Goal: Answer question/provide support

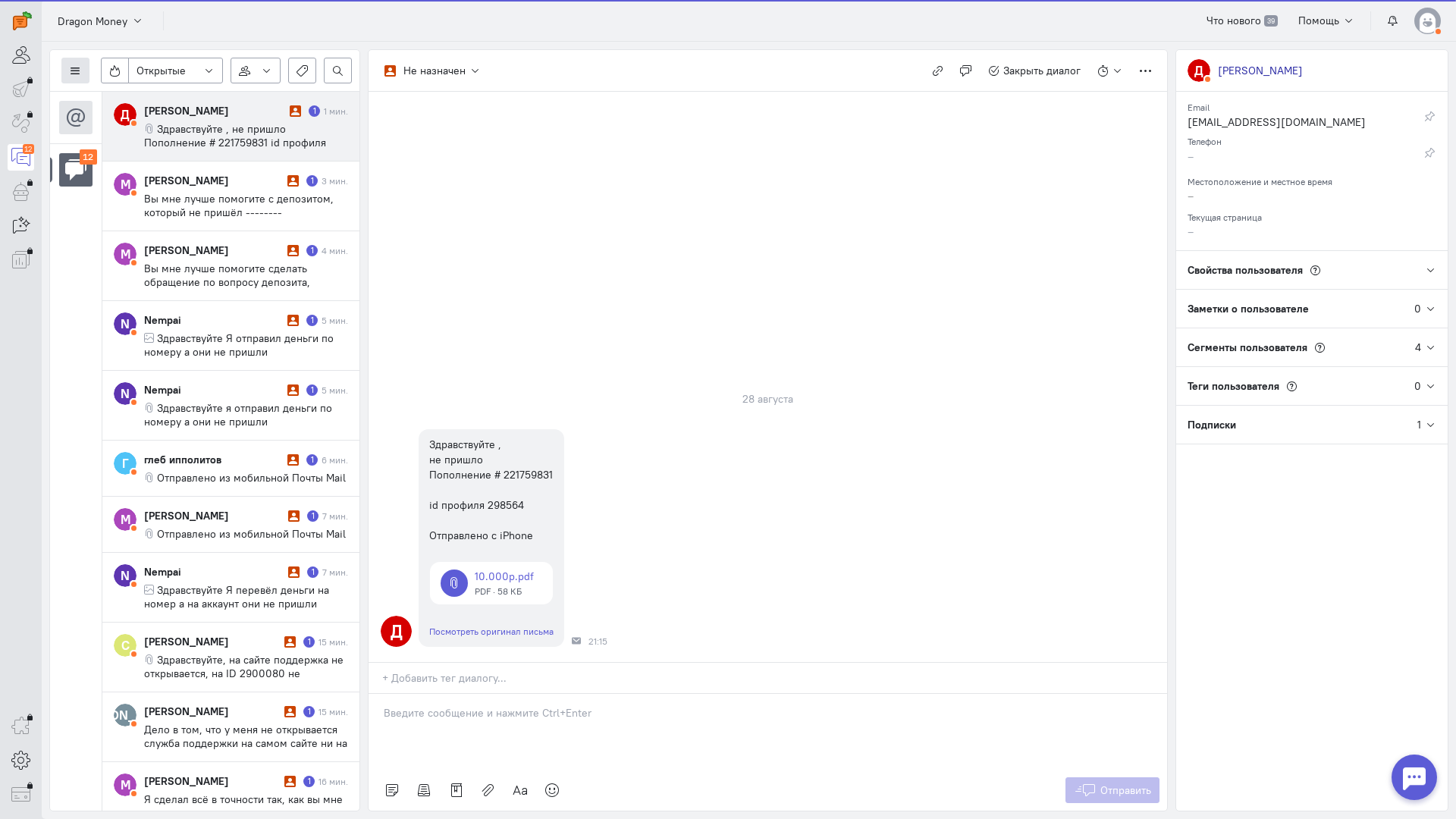
click at [78, 68] on icon at bounding box center [75, 71] width 11 height 11
click at [132, 98] on span "Список пользователей" at bounding box center [147, 101] width 113 height 14
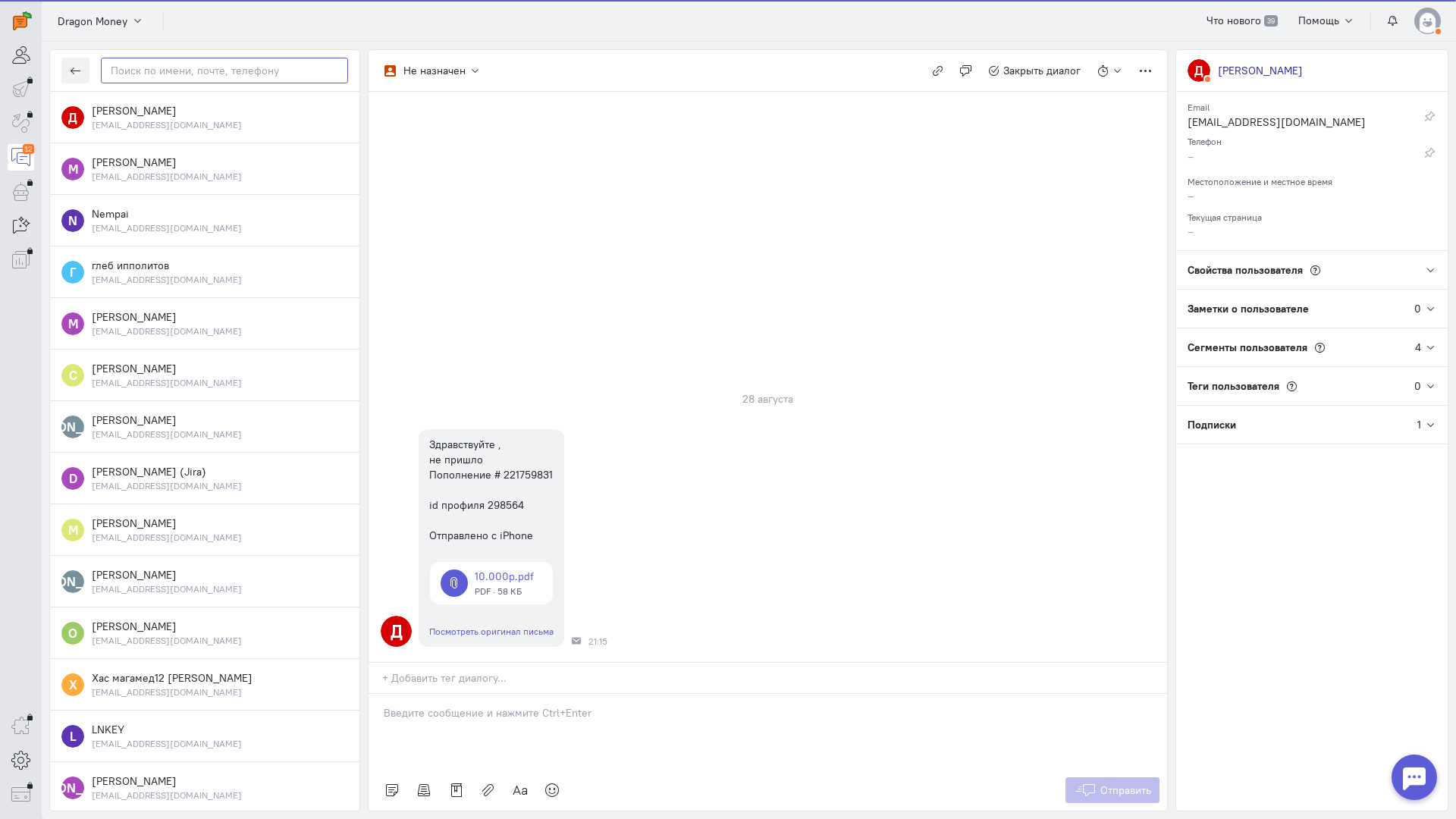
click at [194, 71] on input "text" at bounding box center [224, 71] width 247 height 26
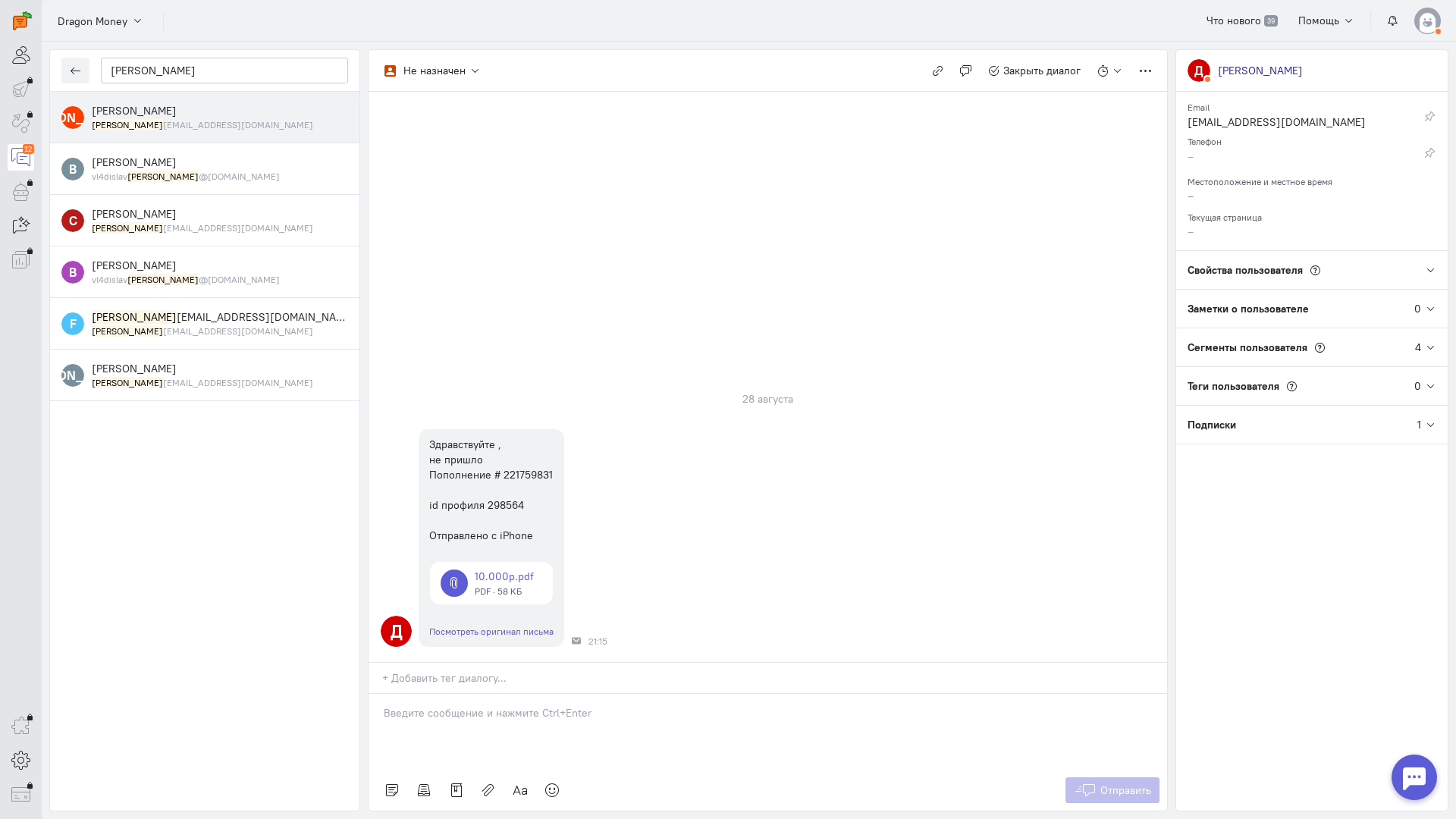
click at [151, 105] on span "[PERSON_NAME]" at bounding box center [133, 110] width 85 height 14
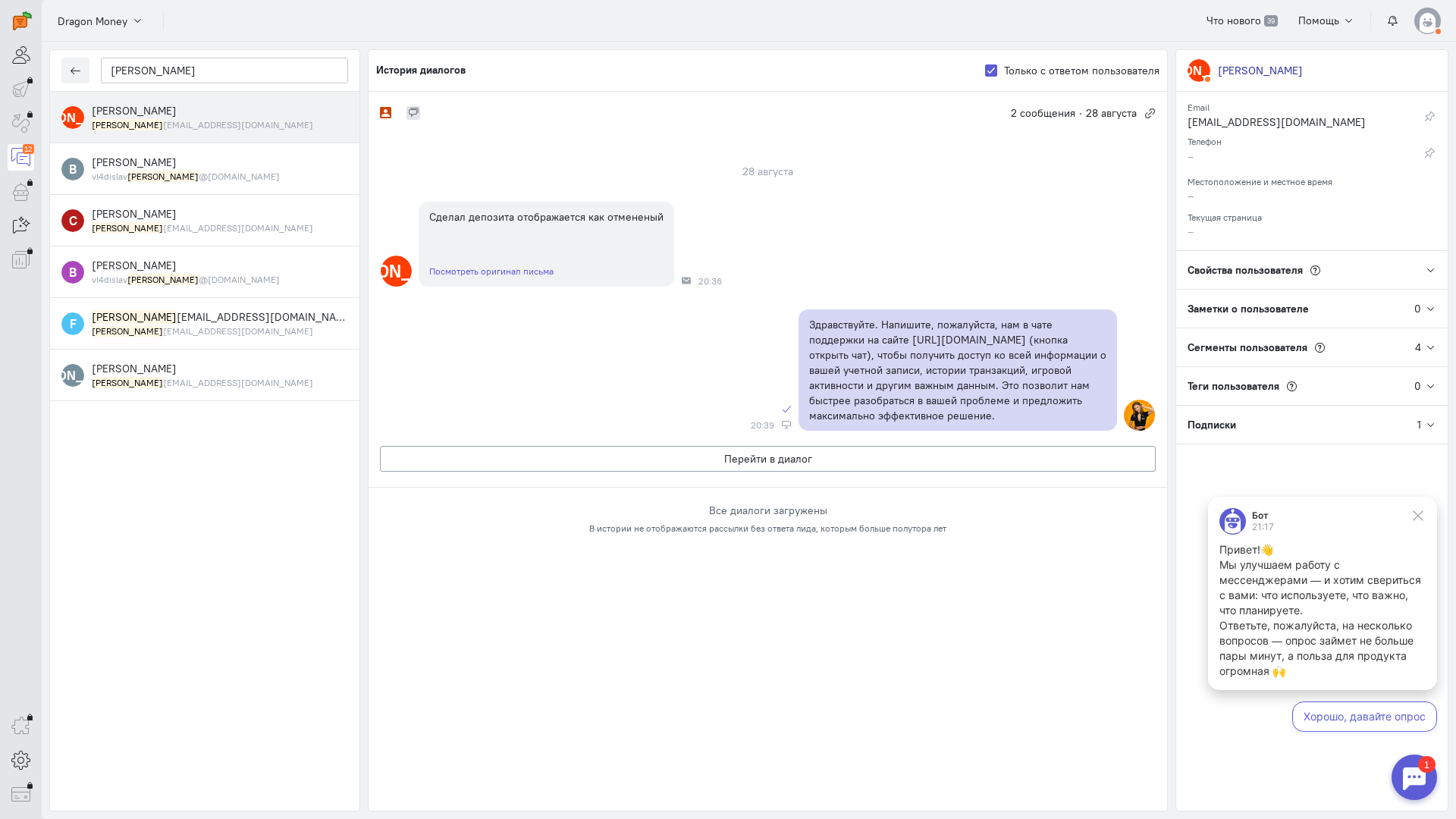
click at [177, 108] on span "[PERSON_NAME]" at bounding box center [133, 110] width 85 height 14
click at [180, 72] on input "[PERSON_NAME]" at bounding box center [224, 71] width 247 height 26
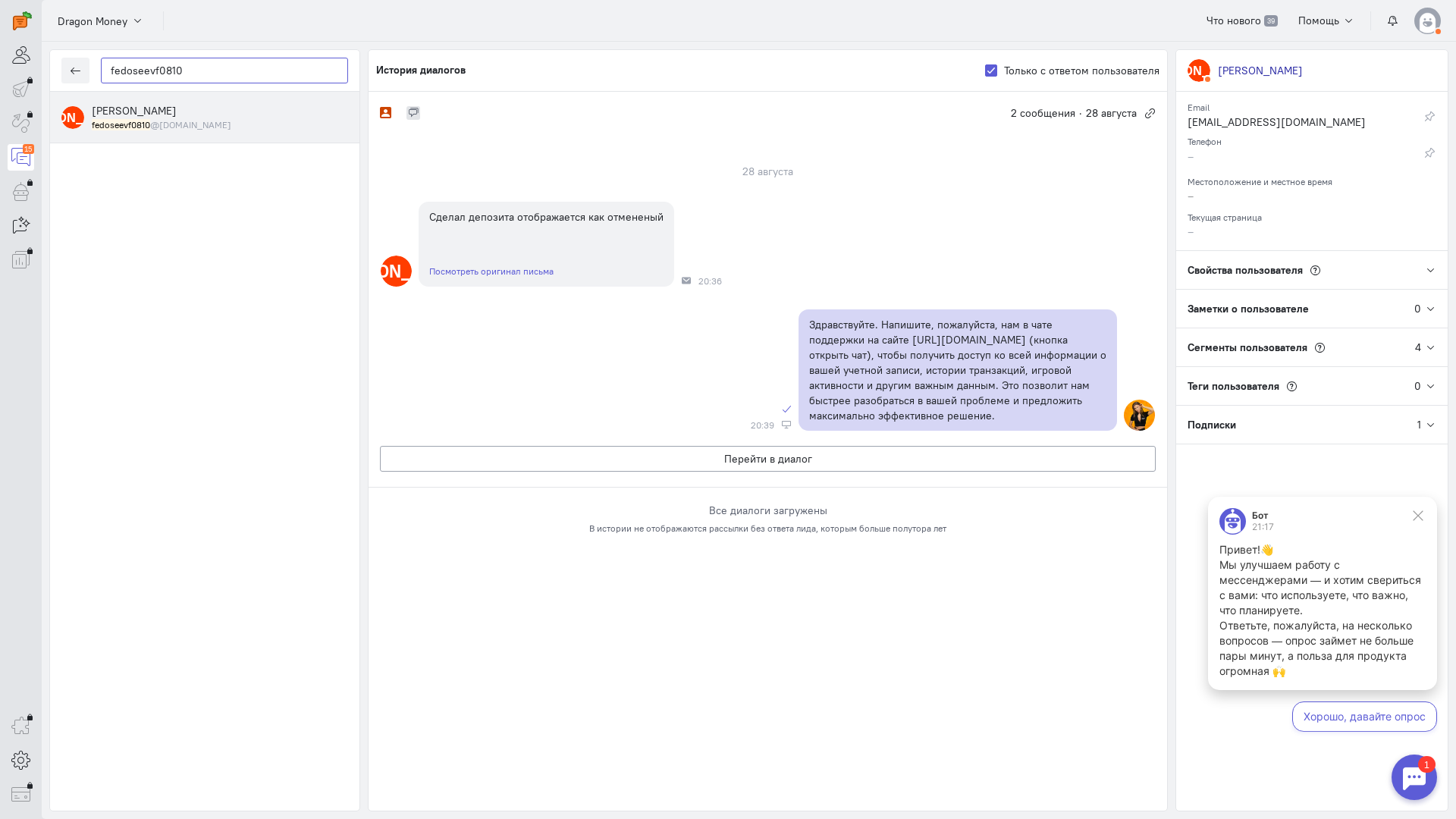
type input "fedoseevf0810"
click at [156, 122] on small "fedoseevf0810 @[DOMAIN_NAME]" at bounding box center [161, 124] width 139 height 13
click at [200, 66] on input "fedoseevf0810" at bounding box center [224, 71] width 247 height 26
click at [135, 123] on mark "fedoseevf0810" at bounding box center [120, 124] width 59 height 11
drag, startPoint x: 224, startPoint y: 78, endPoint x: 0, endPoint y: 53, distance: 225.4
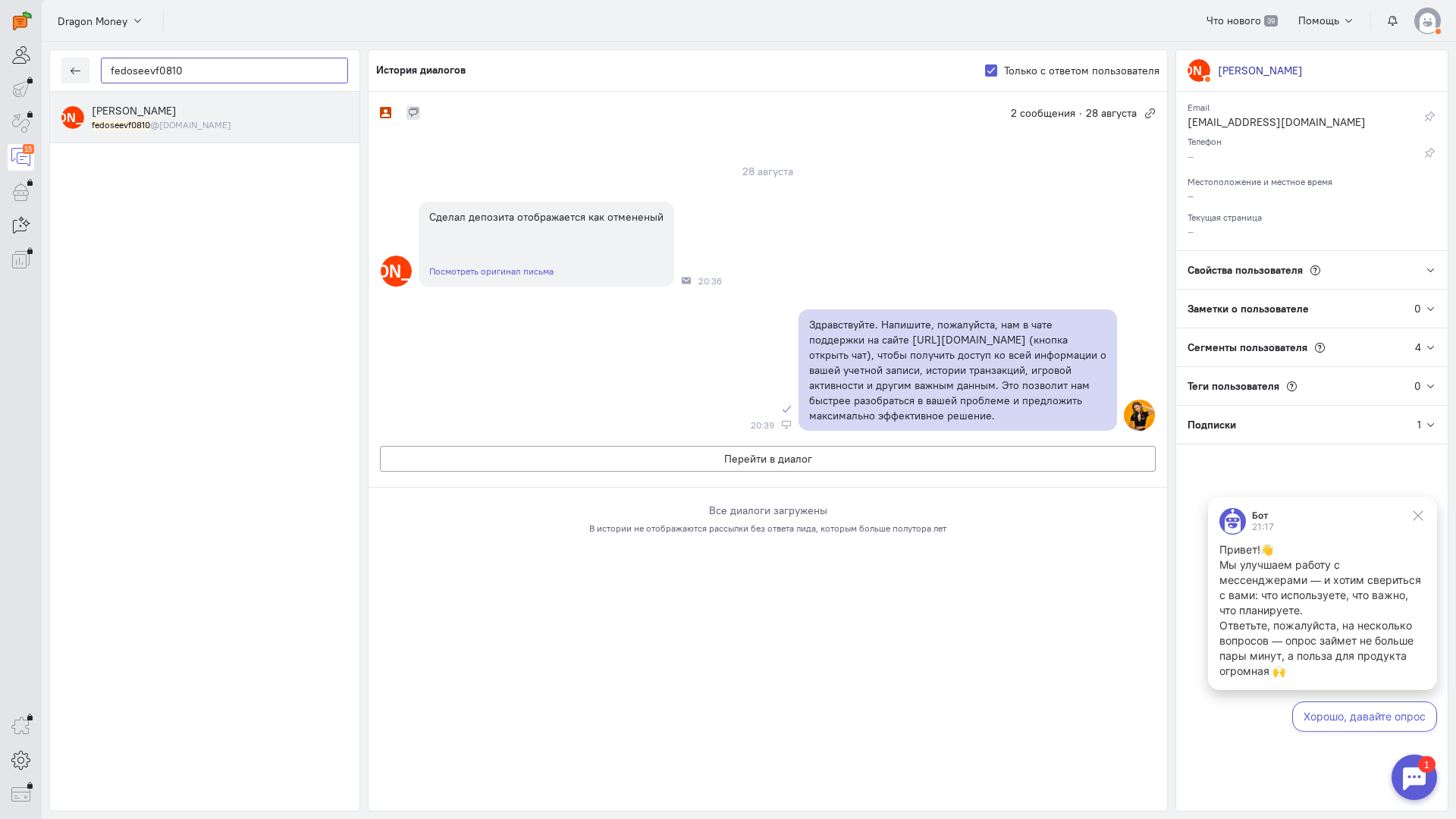
click at [0, 53] on div "operator conversation-V1122-10000-3month 15" at bounding box center [728, 409] width 1456 height 819
click at [224, 66] on input "fedoseevf0810" at bounding box center [224, 71] width 247 height 26
drag, startPoint x: 201, startPoint y: 71, endPoint x: 2, endPoint y: 43, distance: 201.0
click at [0, 43] on div "operator conversation-V1122-10000-3month 15" at bounding box center [728, 409] width 1456 height 819
click at [92, 24] on span "Dragon Money" at bounding box center [93, 21] width 70 height 15
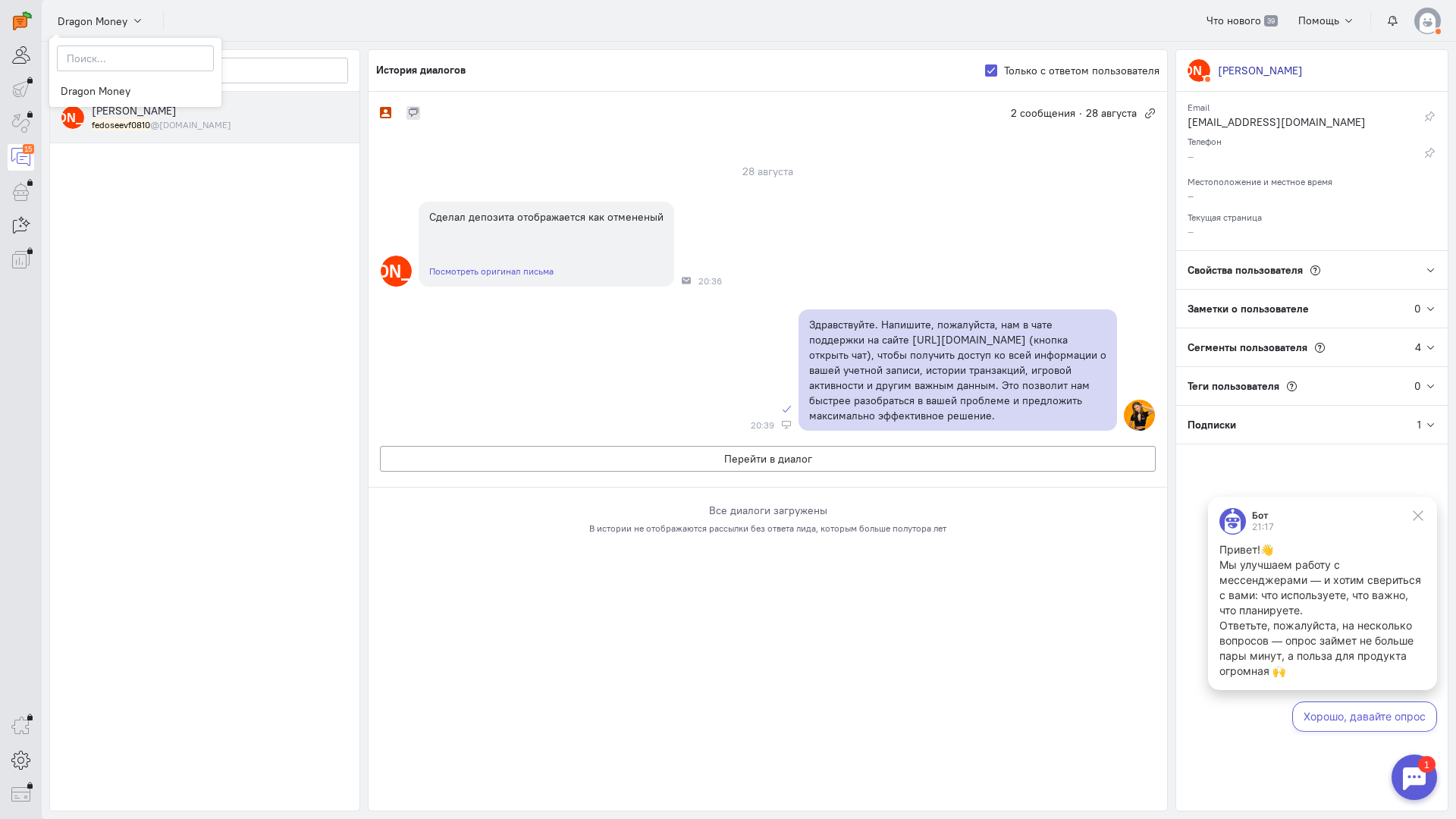
click at [232, 20] on cq-header "Dragon Money Dragon Money Что нового 39 Помощь" at bounding box center [749, 21] width 1414 height 42
click at [69, 71] on button "button" at bounding box center [75, 71] width 28 height 26
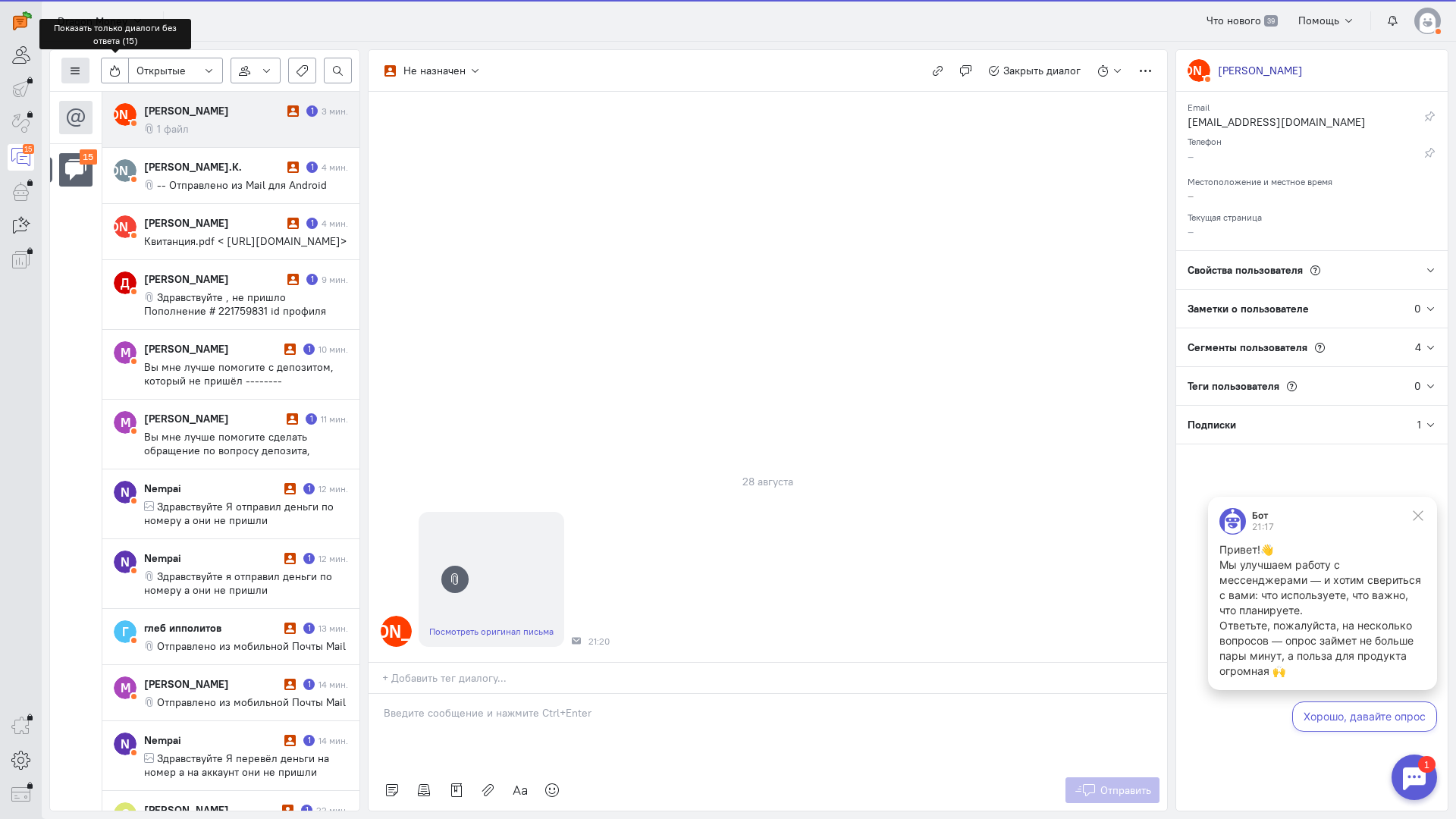
click at [78, 67] on icon at bounding box center [75, 71] width 11 height 11
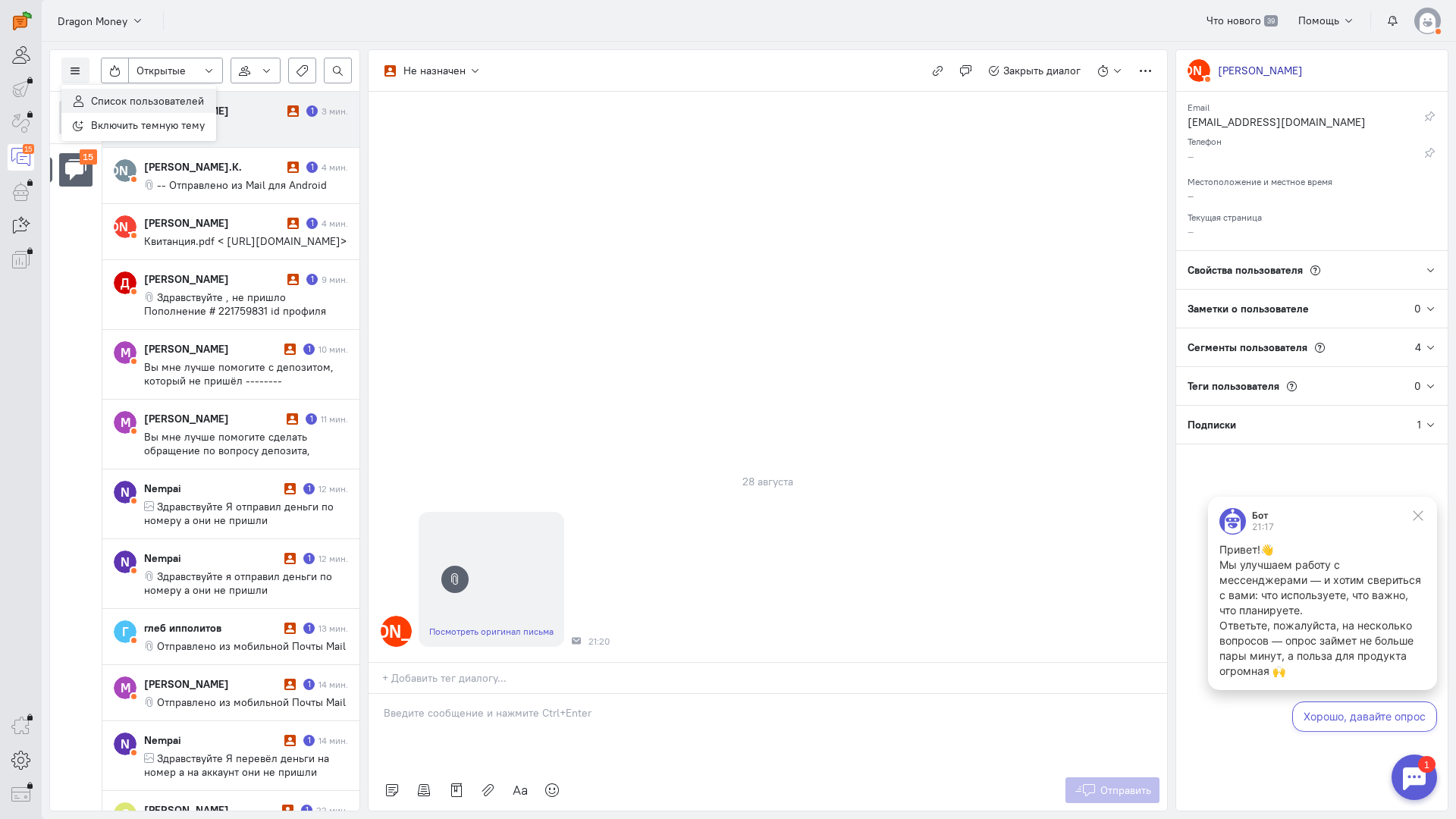
click at [139, 101] on span "Список пользователей" at bounding box center [147, 101] width 113 height 14
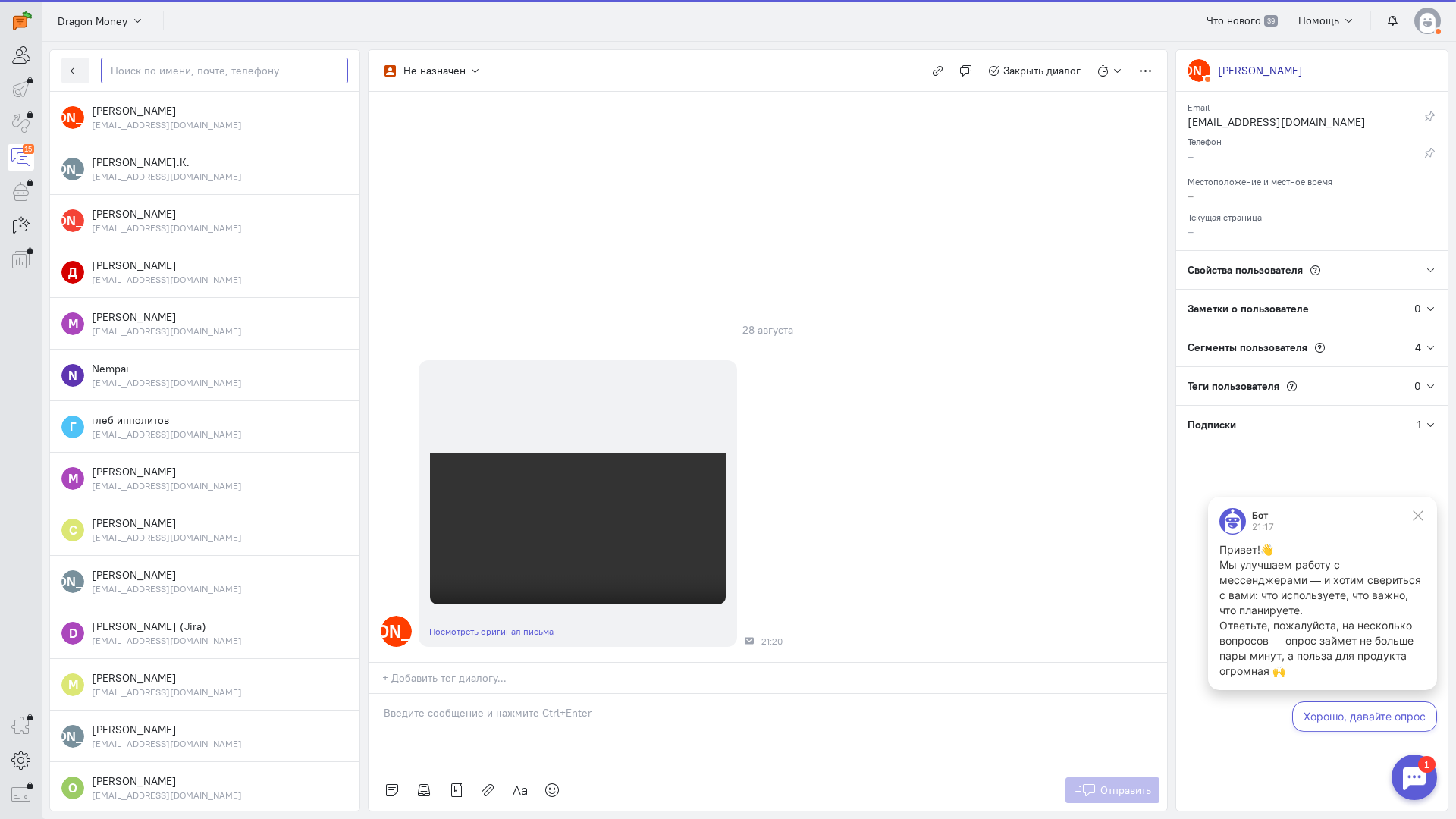
click at [187, 74] on input "text" at bounding box center [224, 71] width 247 height 26
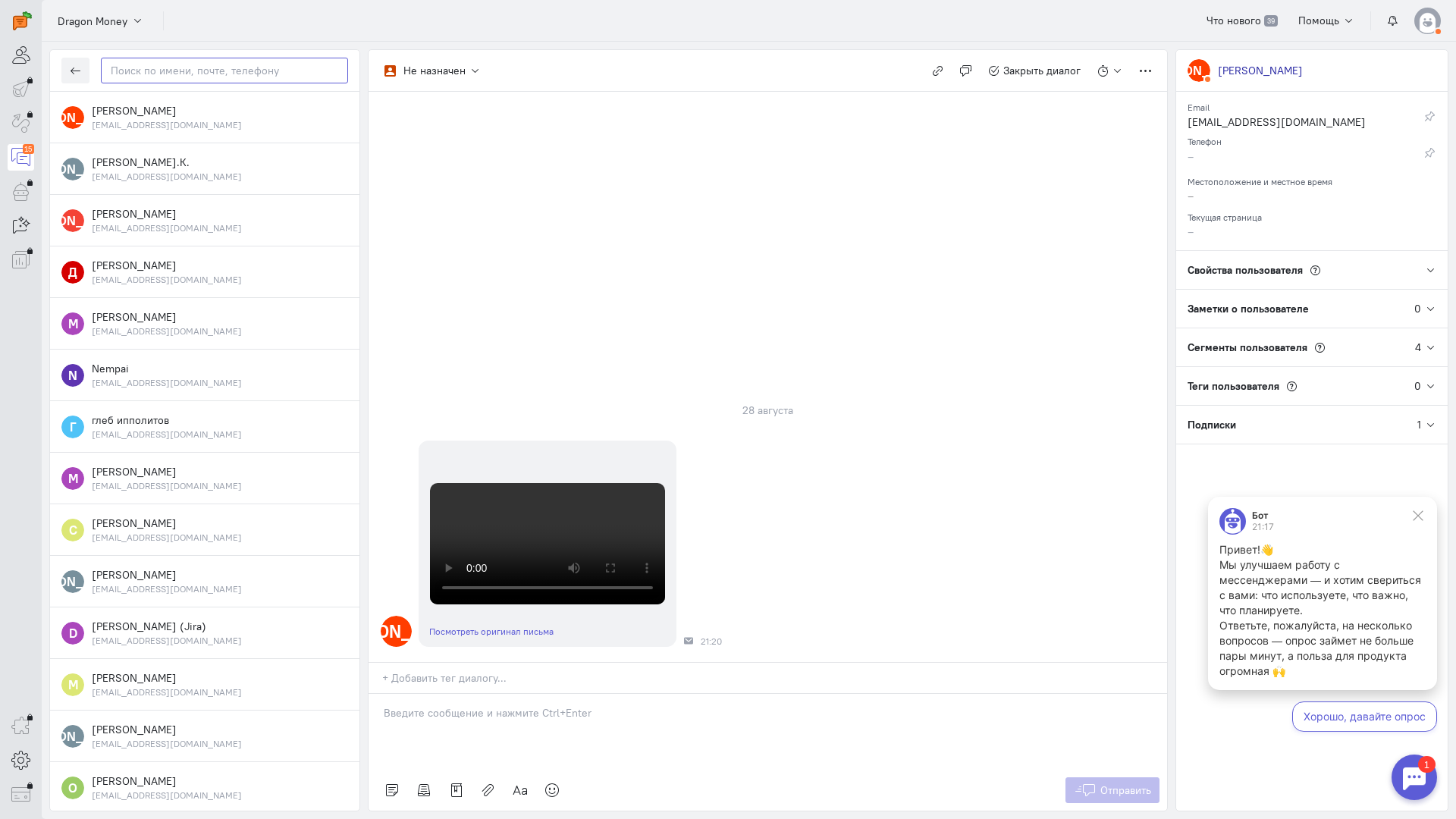
paste input "fedoseevf0810"
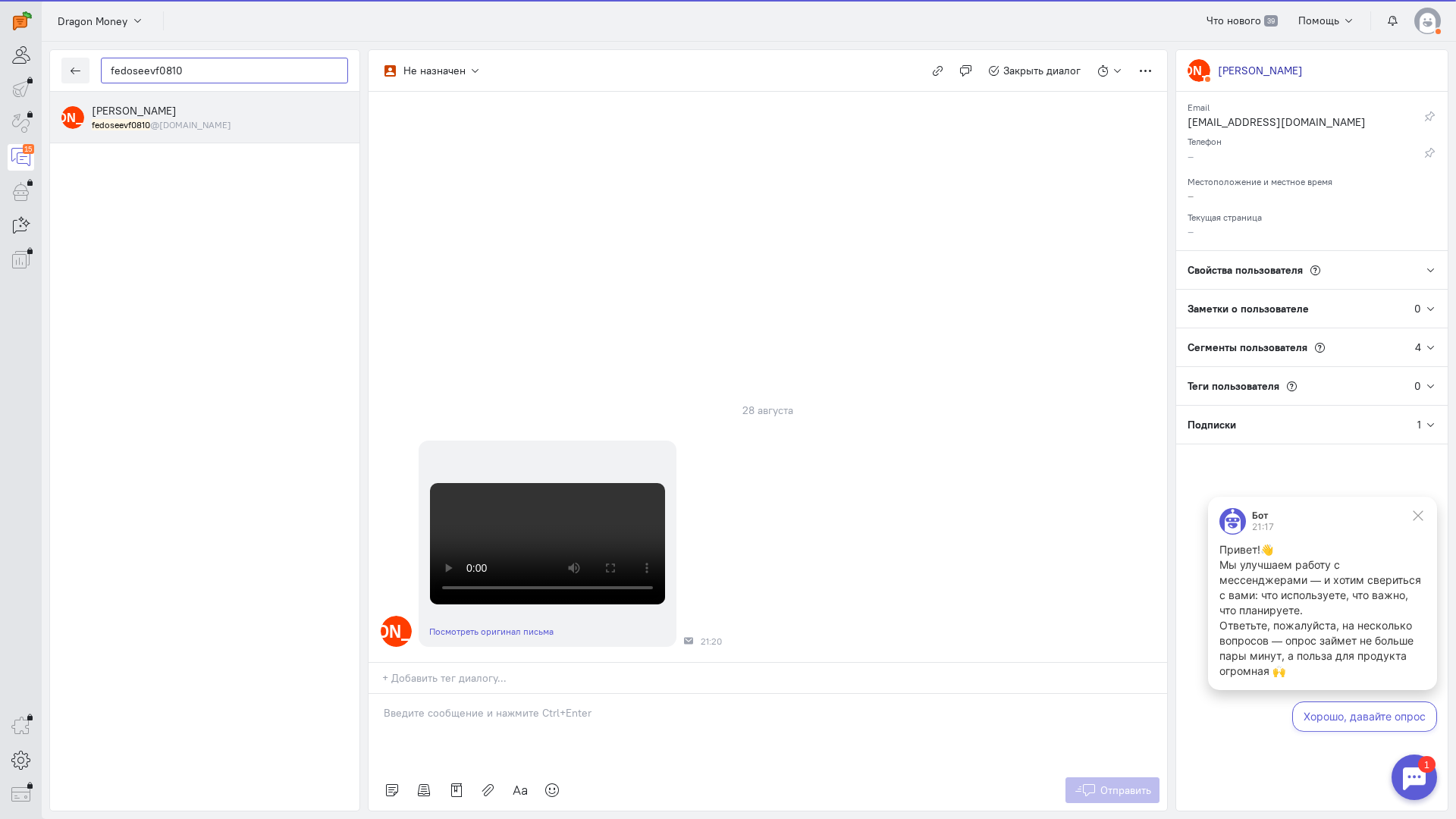
type input "fedoseevf0810"
click at [187, 114] on div "[PERSON_NAME] fedoseevf0810 @[DOMAIN_NAME]" at bounding box center [219, 117] width 256 height 28
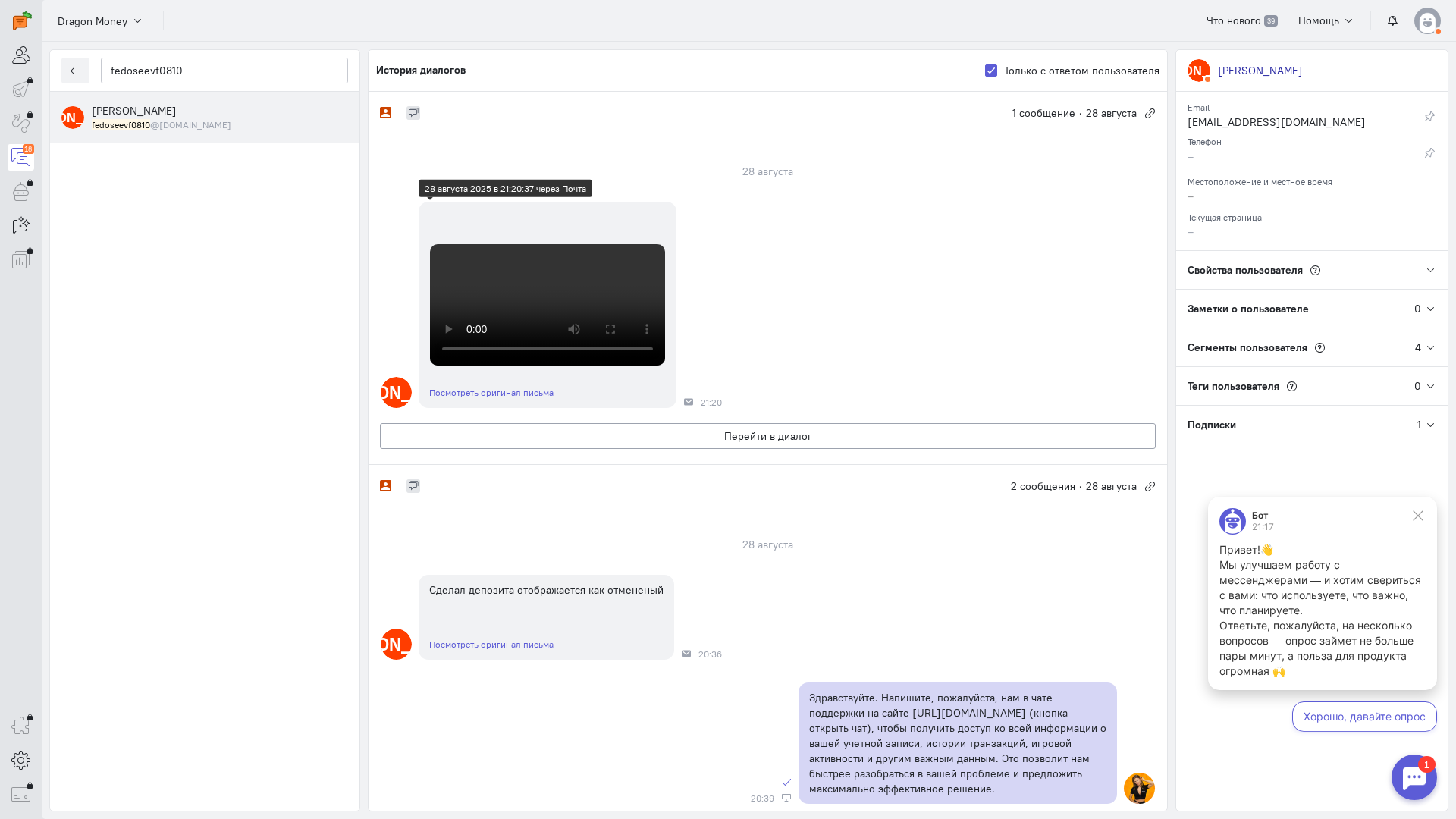
click at [584, 366] on video at bounding box center [547, 304] width 235 height 121
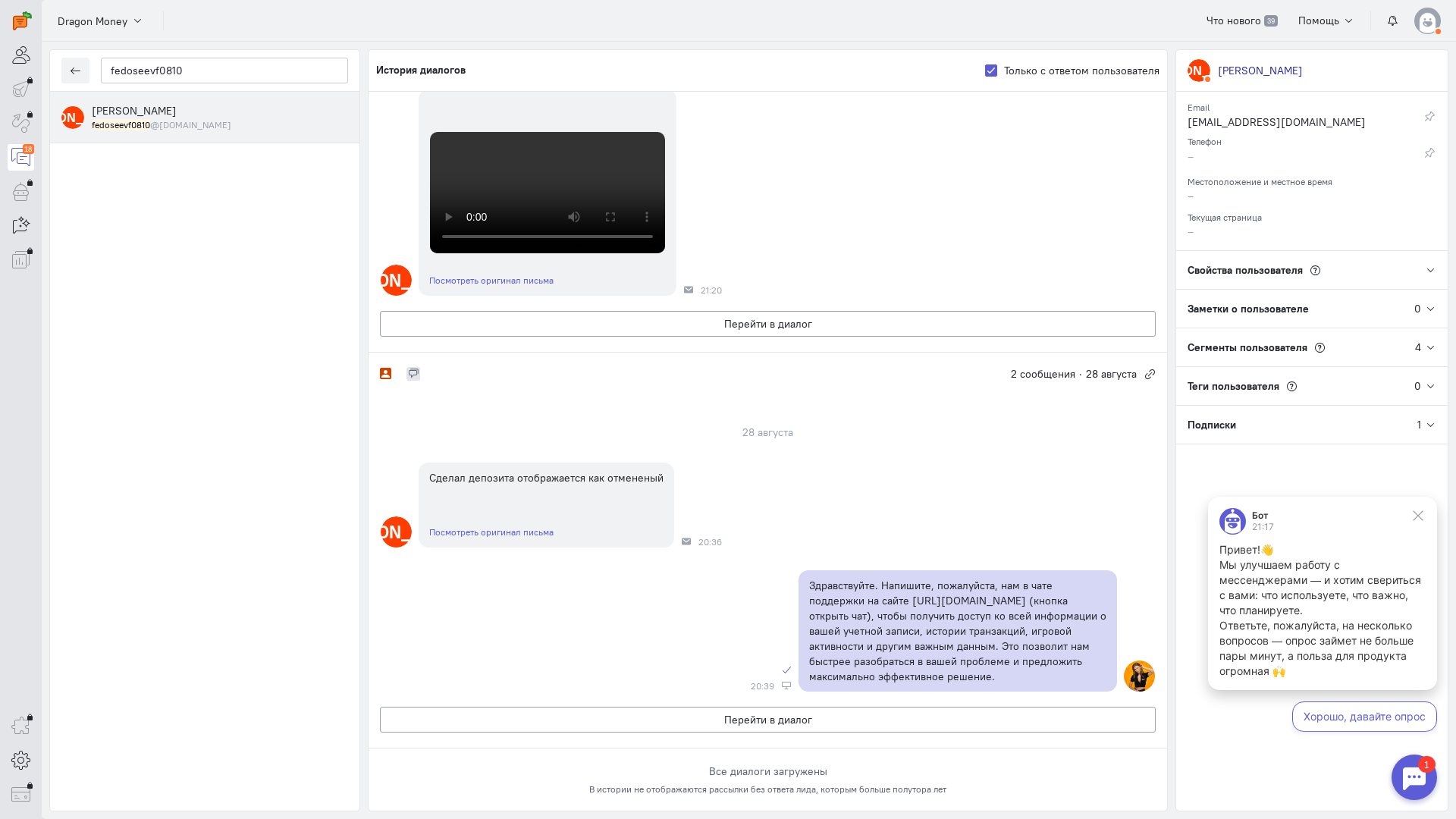
scroll to position [228, 0]
